Goal: Find specific page/section: Find specific page/section

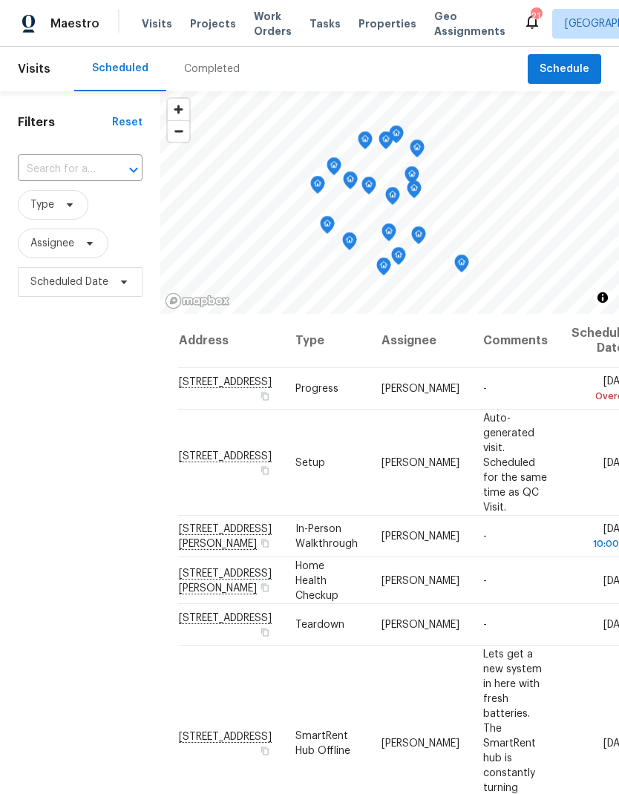
click at [370, 17] on span "Properties" at bounding box center [387, 23] width 58 height 15
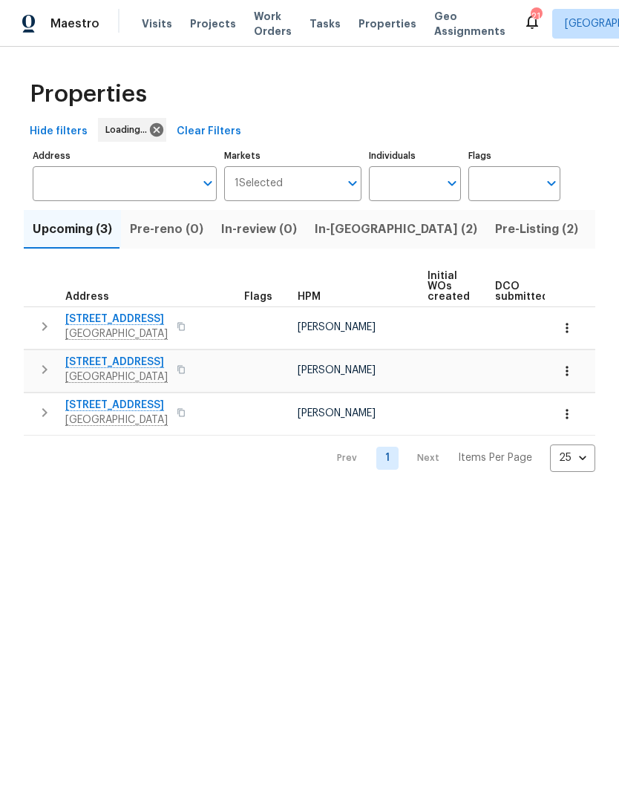
click at [495, 236] on span "Pre-Listing (2)" at bounding box center [536, 229] width 83 height 21
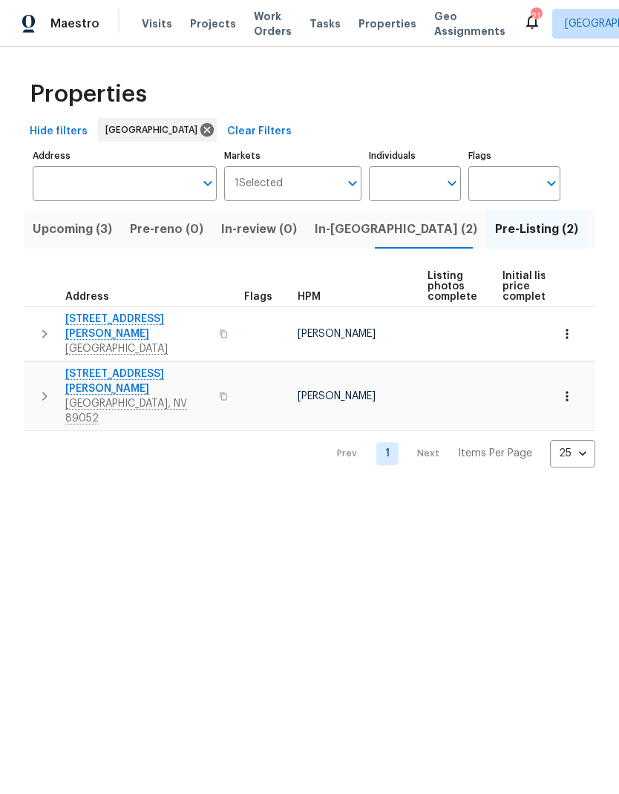
click at [119, 367] on span "[STREET_ADDRESS][PERSON_NAME]" at bounding box center [137, 382] width 145 height 30
click at [89, 232] on span "Upcoming (3)" at bounding box center [72, 229] width 79 height 21
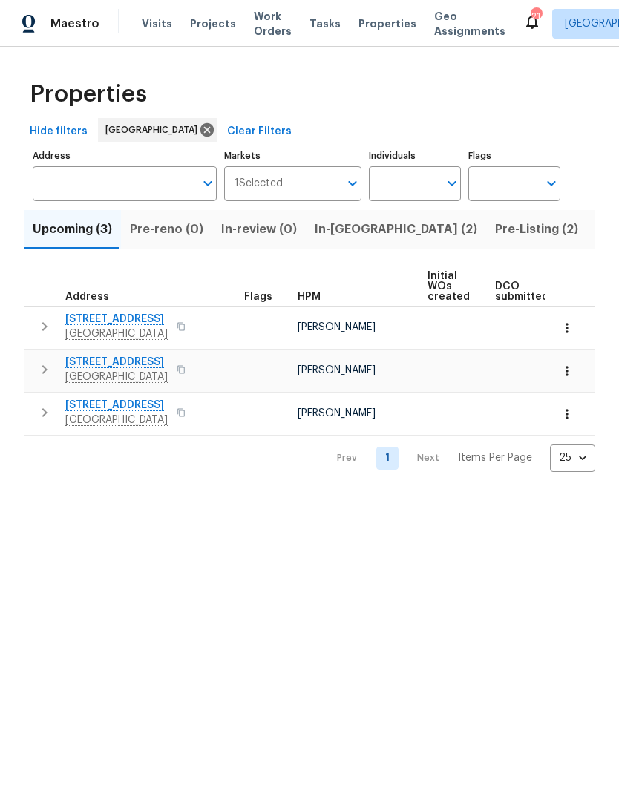
click at [130, 324] on span "[STREET_ADDRESS]" at bounding box center [116, 319] width 102 height 15
